Goal: Task Accomplishment & Management: Complete application form

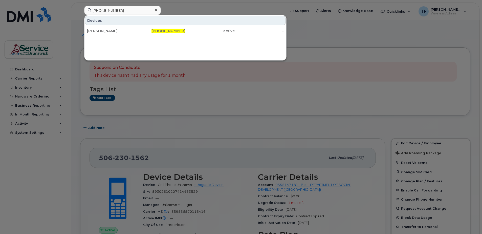
click at [112, 10] on input "[PHONE_NUMBER]" at bounding box center [122, 10] width 77 height 9
click at [112, 10] on input "506-232-3271" at bounding box center [122, 10] width 77 height 9
type input "5062615607"
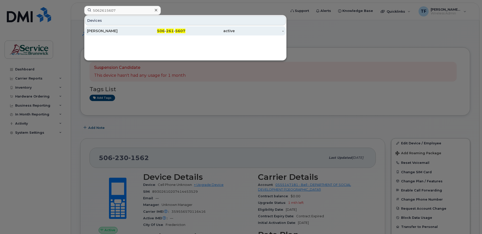
click at [110, 32] on div "[PERSON_NAME]" at bounding box center [111, 30] width 49 height 5
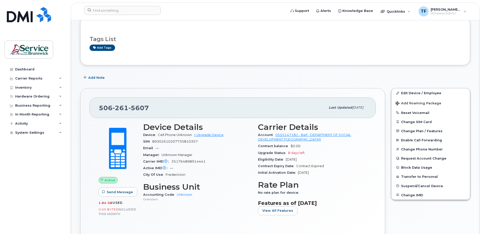
scroll to position [43, 0]
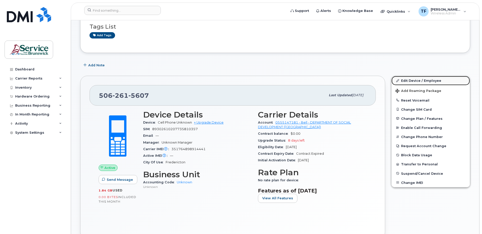
click at [415, 80] on link "Edit Device / Employee" at bounding box center [431, 80] width 78 height 9
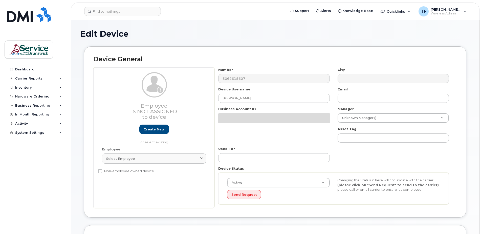
select select "34535600"
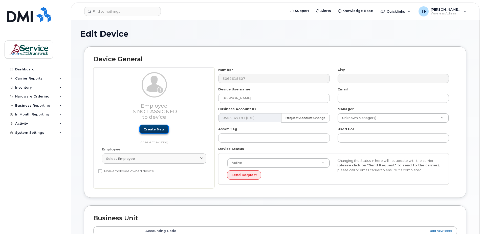
click at [154, 129] on link "Create new" at bounding box center [154, 129] width 30 height 9
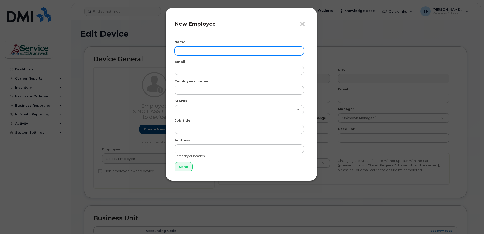
click at [197, 52] on input "text" at bounding box center [239, 50] width 129 height 9
type input "[PERSON_NAME]"
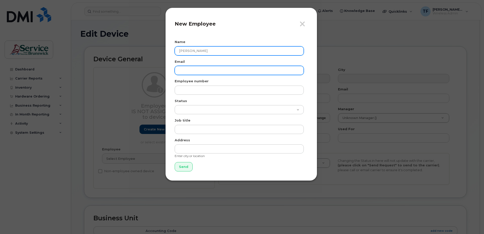
paste input "5062615607"
type input "5"
click at [240, 69] on input "email" at bounding box center [239, 70] width 129 height 9
paste input "[PERSON_NAME][EMAIL_ADDRESS][PERSON_NAME][DOMAIN_NAME]"
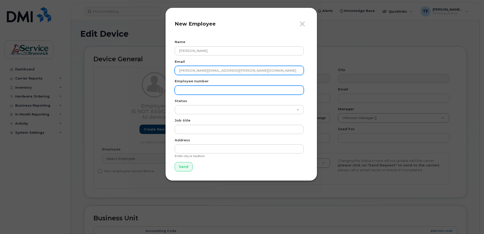
type input "[PERSON_NAME][EMAIL_ADDRESS][PERSON_NAME][DOMAIN_NAME]"
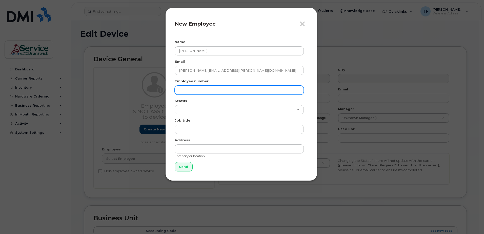
click at [199, 88] on input "text" at bounding box center [239, 90] width 129 height 9
click at [191, 87] on input "text" at bounding box center [239, 90] width 129 height 9
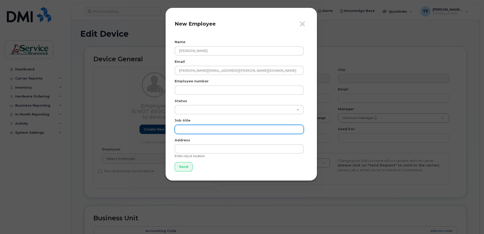
click at [192, 129] on input "text" at bounding box center [239, 129] width 129 height 9
type input "Executive assistant to Minister"
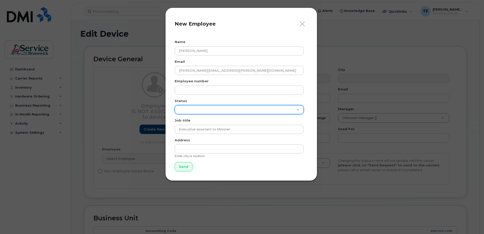
click at [207, 112] on select "Active On-Leave Long Term Short Term Maternity Leave Temp Layoff Inactive" at bounding box center [239, 109] width 129 height 9
select select "active"
click at [175, 105] on select "Active On-Leave Long Term Short Term Maternity Leave Temp Layoff Inactive" at bounding box center [239, 109] width 129 height 9
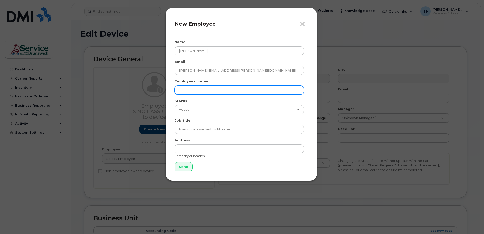
click at [198, 91] on input "text" at bounding box center [239, 90] width 129 height 9
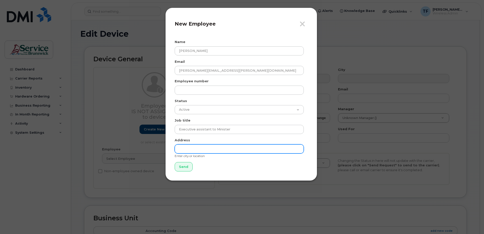
click at [202, 150] on input "text" at bounding box center [239, 148] width 129 height 9
click at [203, 149] on input "[STREET_ADDRESS]" at bounding box center [239, 148] width 129 height 9
click at [202, 148] on input "[STREET_ADDRESS]" at bounding box center [239, 148] width 129 height 9
type input "[STREET_ADDRESS]"
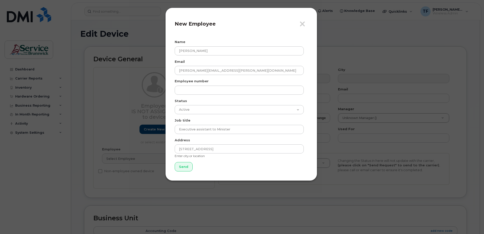
click at [221, 163] on form "Name [PERSON_NAME] Email [PERSON_NAME][EMAIL_ADDRESS][PERSON_NAME][DOMAIN_NAME]…" at bounding box center [241, 105] width 133 height 132
